Goal: Task Accomplishment & Management: Complete application form

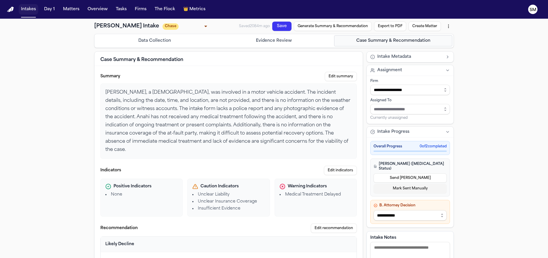
click at [31, 10] on button "Intakes" at bounding box center [29, 9] width 20 height 10
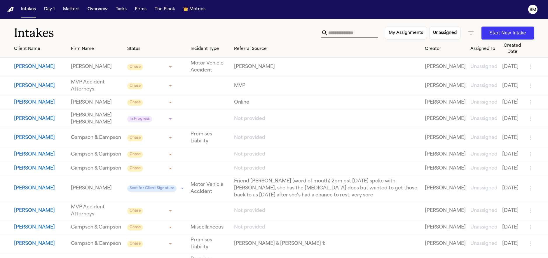
click at [341, 30] on input "text" at bounding box center [353, 32] width 50 height 9
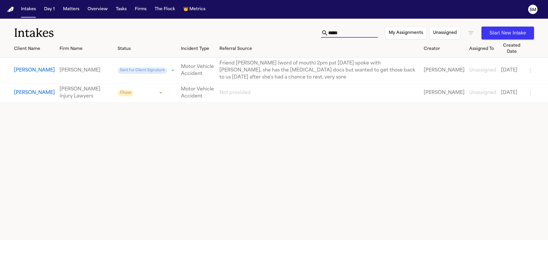
drag, startPoint x: 346, startPoint y: 33, endPoint x: 264, endPoint y: 29, distance: 81.5
click at [264, 29] on div "Intakes ***** My Assignments Unassigned Start New Intake" at bounding box center [274, 30] width 548 height 22
click at [349, 36] on input "*****" at bounding box center [353, 32] width 50 height 9
drag, startPoint x: 318, startPoint y: 30, endPoint x: 289, endPoint y: 27, distance: 29.6
click at [289, 27] on div "Intakes ***** My Assignments Unassigned Start New Intake" at bounding box center [274, 30] width 548 height 22
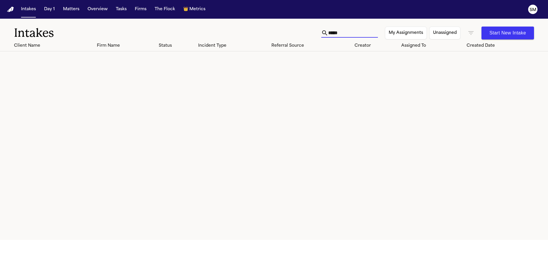
type input "*****"
drag, startPoint x: 339, startPoint y: 33, endPoint x: 277, endPoint y: 30, distance: 62.5
click at [281, 31] on div "Intakes ***** My Assignments Unassigned Start New Intake" at bounding box center [274, 30] width 548 height 22
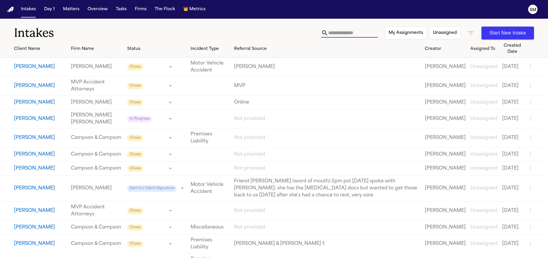
click at [140, 31] on h1 "Intakes" at bounding box center [167, 33] width 307 height 15
click at [471, 34] on icon "button" at bounding box center [470, 32] width 5 height 3
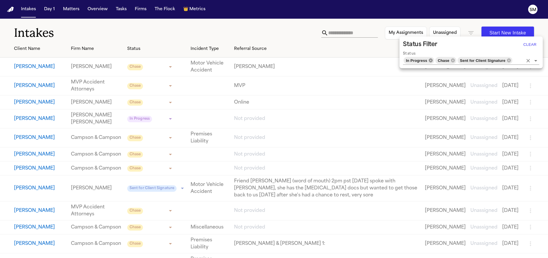
click at [429, 61] on icon at bounding box center [430, 60] width 5 height 5
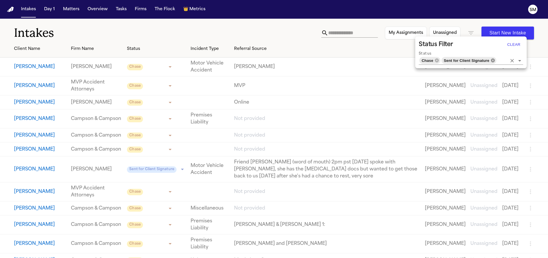
click at [492, 59] on icon at bounding box center [492, 60] width 4 height 4
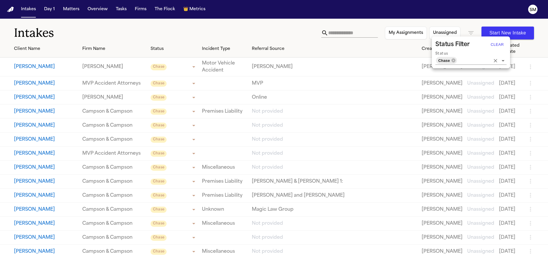
click at [176, 30] on div at bounding box center [274, 129] width 548 height 258
click at [127, 30] on h1 "Intakes" at bounding box center [167, 33] width 307 height 15
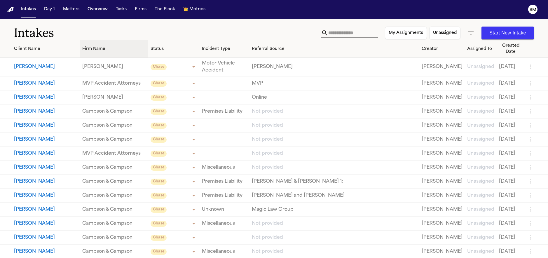
click at [87, 46] on div "Firm Name" at bounding box center [114, 49] width 64 height 6
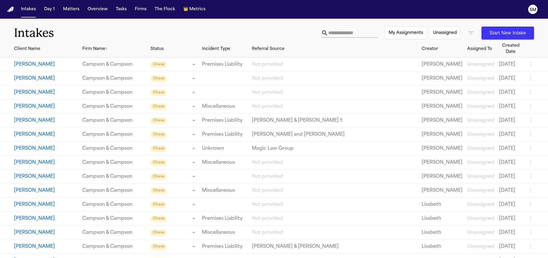
click at [470, 34] on icon "button" at bounding box center [470, 32] width 5 height 3
drag, startPoint x: 497, startPoint y: 44, endPoint x: 504, endPoint y: 61, distance: 18.1
click at [497, 44] on button "Clear" at bounding box center [497, 44] width 19 height 9
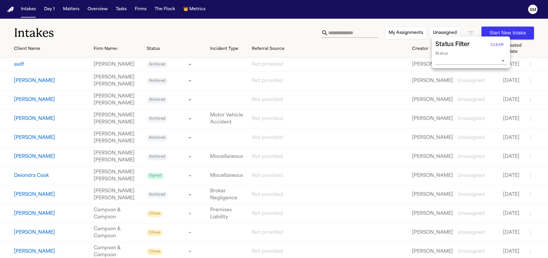
click at [217, 30] on div at bounding box center [274, 129] width 548 height 258
click at [160, 29] on h1 "Intakes" at bounding box center [167, 33] width 307 height 15
click at [99, 218] on link "Campson & Campson" at bounding box center [118, 213] width 48 height 14
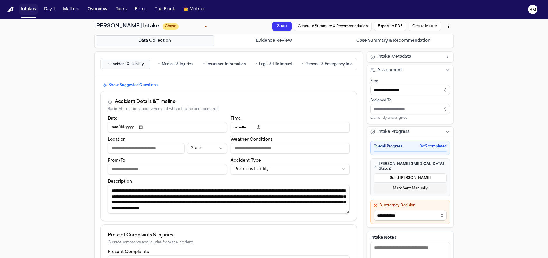
click at [32, 9] on button "Intakes" at bounding box center [29, 9] width 20 height 10
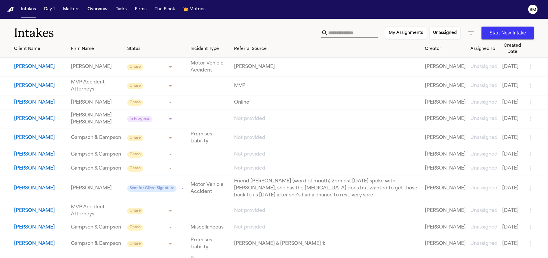
click at [286, 21] on div "Intakes My Assignments Unassigned Start New Intake" at bounding box center [274, 30] width 548 height 22
click at [506, 31] on button "Start New Intake" at bounding box center [507, 33] width 52 height 13
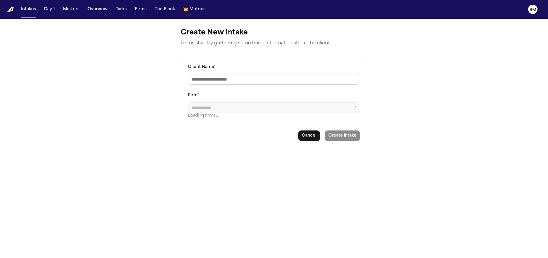
click at [227, 109] on input "Firm *" at bounding box center [274, 107] width 172 height 10
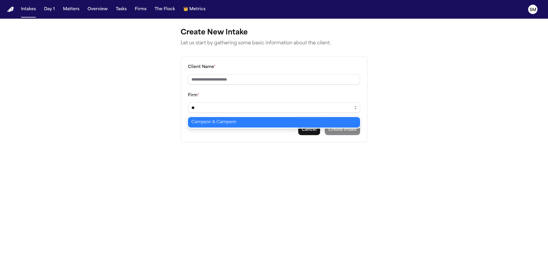
type input "**"
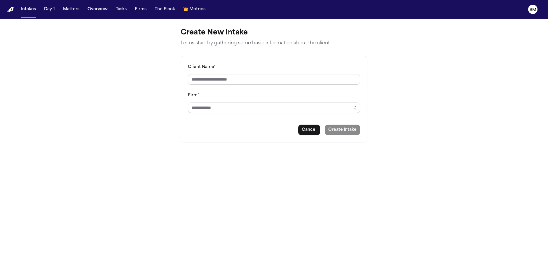
click at [431, 144] on main "Create New Intake Let us start by gathering some basic information about the cl…" at bounding box center [274, 138] width 548 height 239
click at [34, 8] on button "Intakes" at bounding box center [29, 9] width 20 height 10
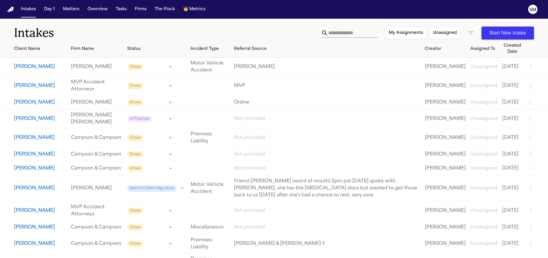
click at [20, 69] on button "[PERSON_NAME]" at bounding box center [40, 66] width 52 height 7
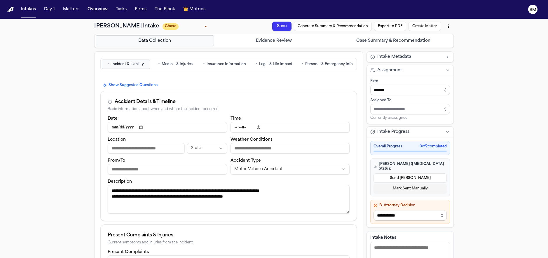
click at [224, 63] on span "Insurance Information" at bounding box center [225, 64] width 39 height 5
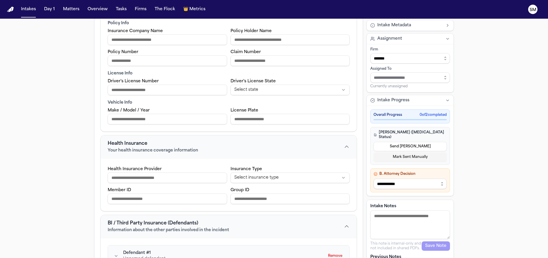
scroll to position [4, 0]
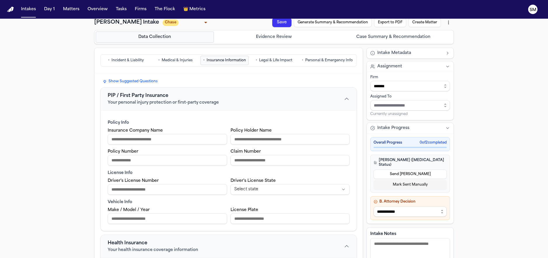
click at [122, 64] on button "• Incident & Liability" at bounding box center [126, 60] width 48 height 9
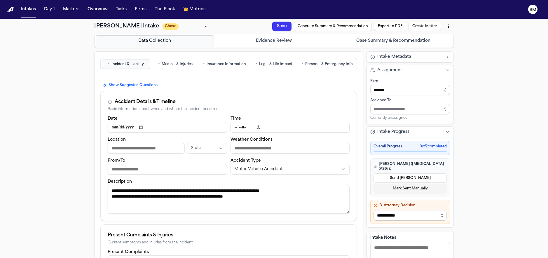
click at [283, 64] on span "Legal & Life Impact" at bounding box center [275, 64] width 33 height 5
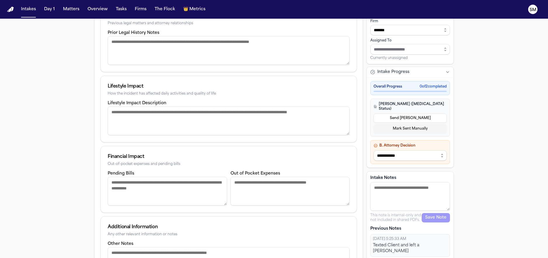
scroll to position [118, 0]
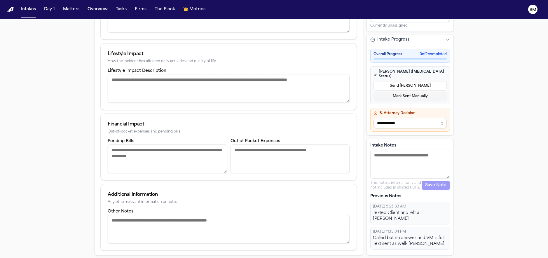
click at [129, 222] on textarea "Other Notes" at bounding box center [229, 229] width 242 height 29
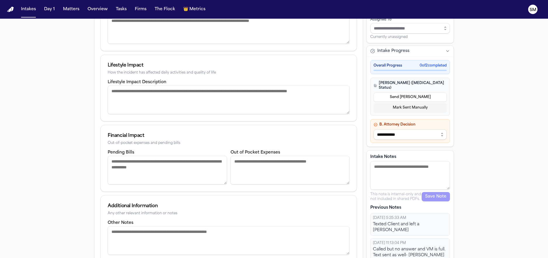
scroll to position [0, 0]
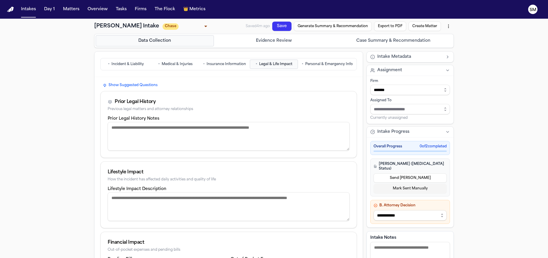
click at [44, 75] on div "**********" at bounding box center [274, 197] width 548 height 357
click at [285, 40] on button "Evidence Review" at bounding box center [274, 40] width 118 height 11
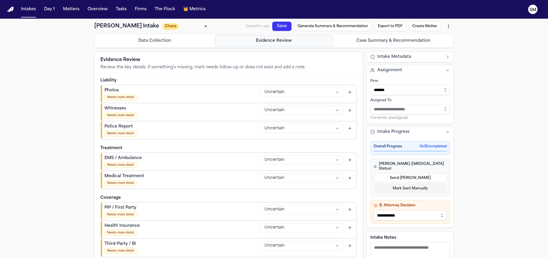
click at [118, 43] on button "Data Collection" at bounding box center [155, 40] width 118 height 11
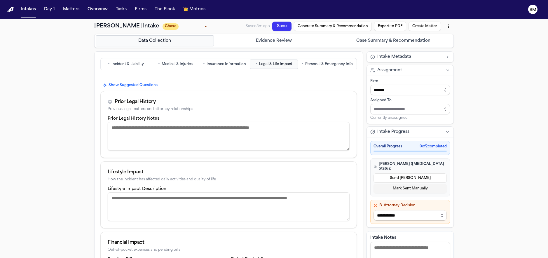
click at [54, 66] on div "**********" at bounding box center [274, 197] width 548 height 357
click at [241, 43] on button "Evidence Review" at bounding box center [274, 40] width 118 height 11
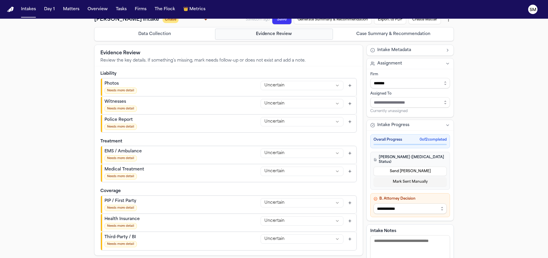
scroll to position [7, 0]
click at [291, 86] on html "**********" at bounding box center [274, 129] width 548 height 258
click at [349, 84] on icon "Add context for Photos" at bounding box center [349, 85] width 5 height 5
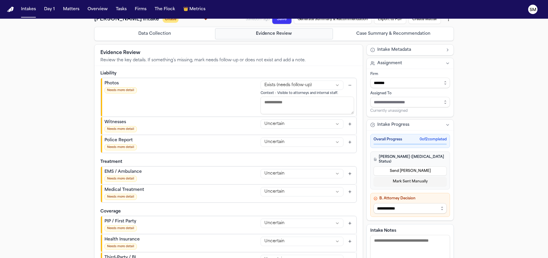
click at [311, 101] on textarea "Photos notes" at bounding box center [306, 105] width 93 height 17
click at [350, 85] on button "Hide context for Photos" at bounding box center [350, 85] width 8 height 8
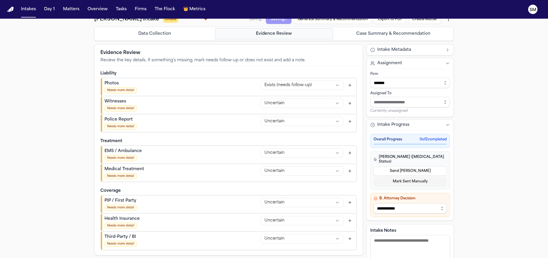
click at [349, 85] on icon "Add context for Photos" at bounding box center [349, 85] width 5 height 5
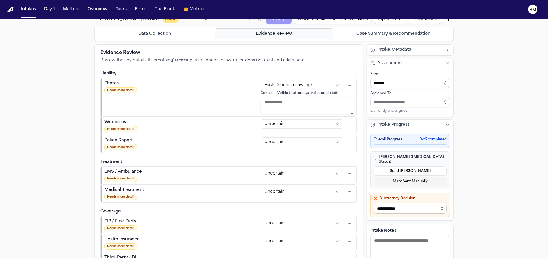
click at [284, 108] on textarea "Photos notes" at bounding box center [306, 105] width 93 height 17
click at [337, 86] on html "Intakes Day 1 Matters Overview Tasks Firms The Flock 👑 Metrics SM [PERSON_NAME]…" at bounding box center [274, 129] width 548 height 258
click at [200, 100] on div "Photos Needs more detail Uncertain Context - Visible to attorneys and internal …" at bounding box center [229, 97] width 256 height 39
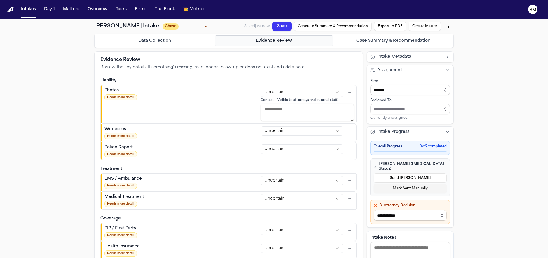
click at [382, 41] on button "Case Summary & Recommendation" at bounding box center [393, 40] width 118 height 11
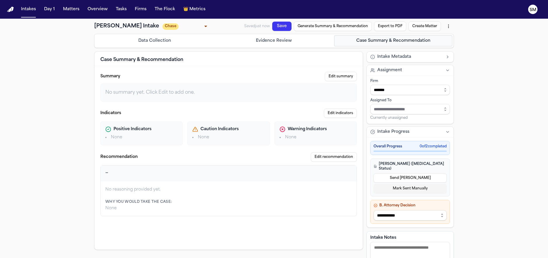
click at [108, 139] on li "None" at bounding box center [141, 137] width 72 height 6
click at [206, 138] on li "None" at bounding box center [228, 137] width 72 height 6
click at [318, 135] on li "None" at bounding box center [315, 137] width 72 height 6
drag, startPoint x: 222, startPoint y: 146, endPoint x: 225, endPoint y: 139, distance: 7.2
click at [222, 145] on div "Summary Edit summary No summary yet. Click Edit to add one. Indicators Edit ind…" at bounding box center [228, 144] width 268 height 156
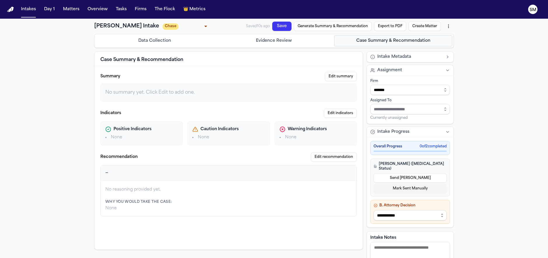
click at [176, 43] on button "Data Collection" at bounding box center [155, 40] width 118 height 11
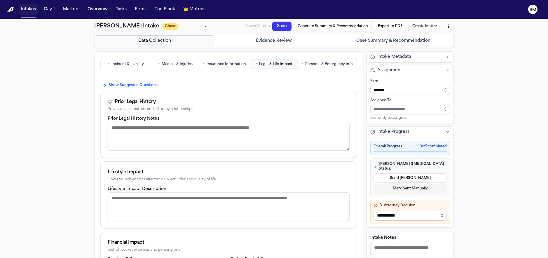
click at [24, 8] on button "Intakes" at bounding box center [29, 9] width 20 height 10
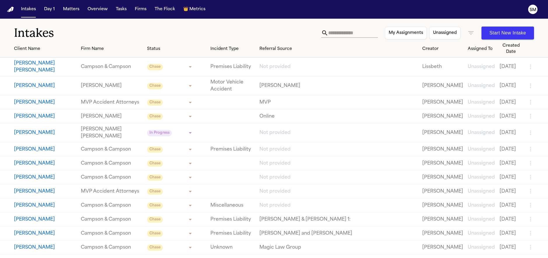
click at [183, 32] on h1 "Intakes" at bounding box center [167, 33] width 307 height 15
click at [175, 34] on h1 "Intakes" at bounding box center [167, 33] width 307 height 15
